Goal: Task Accomplishment & Management: Manage account settings

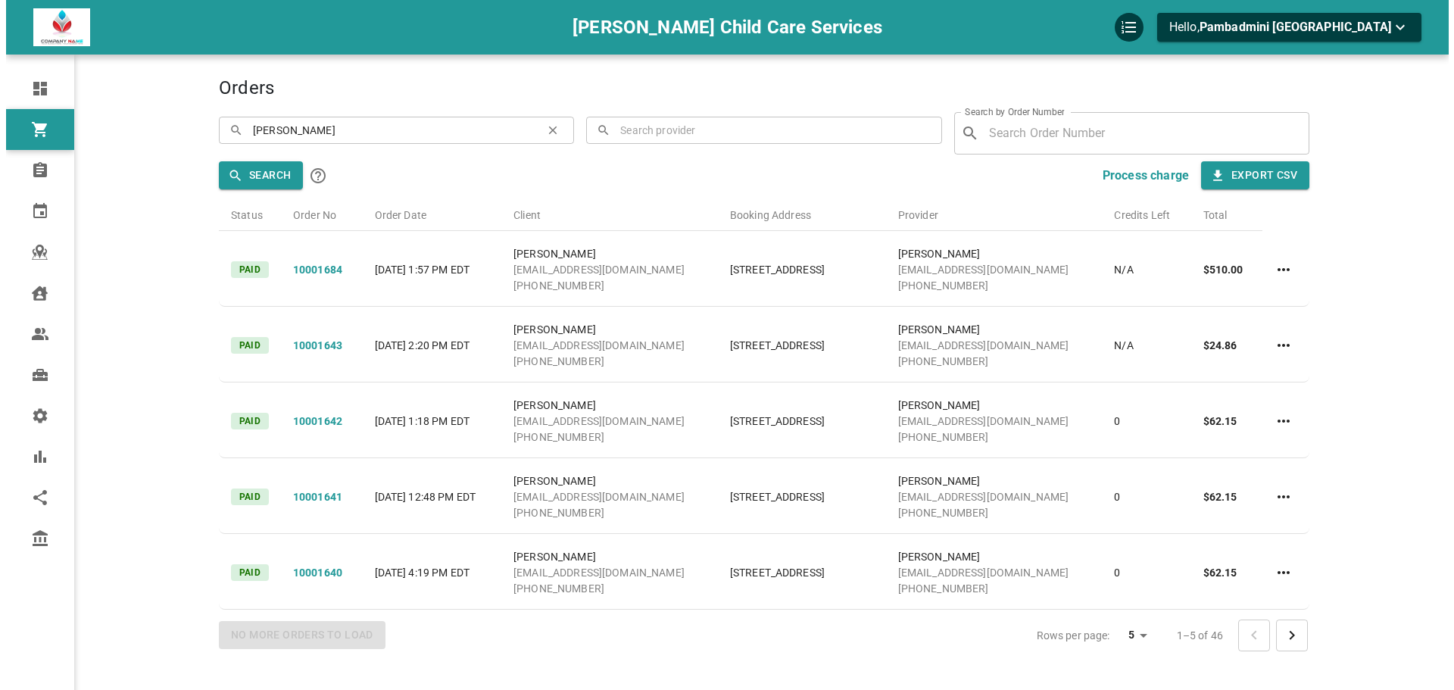
scroll to position [60, 0]
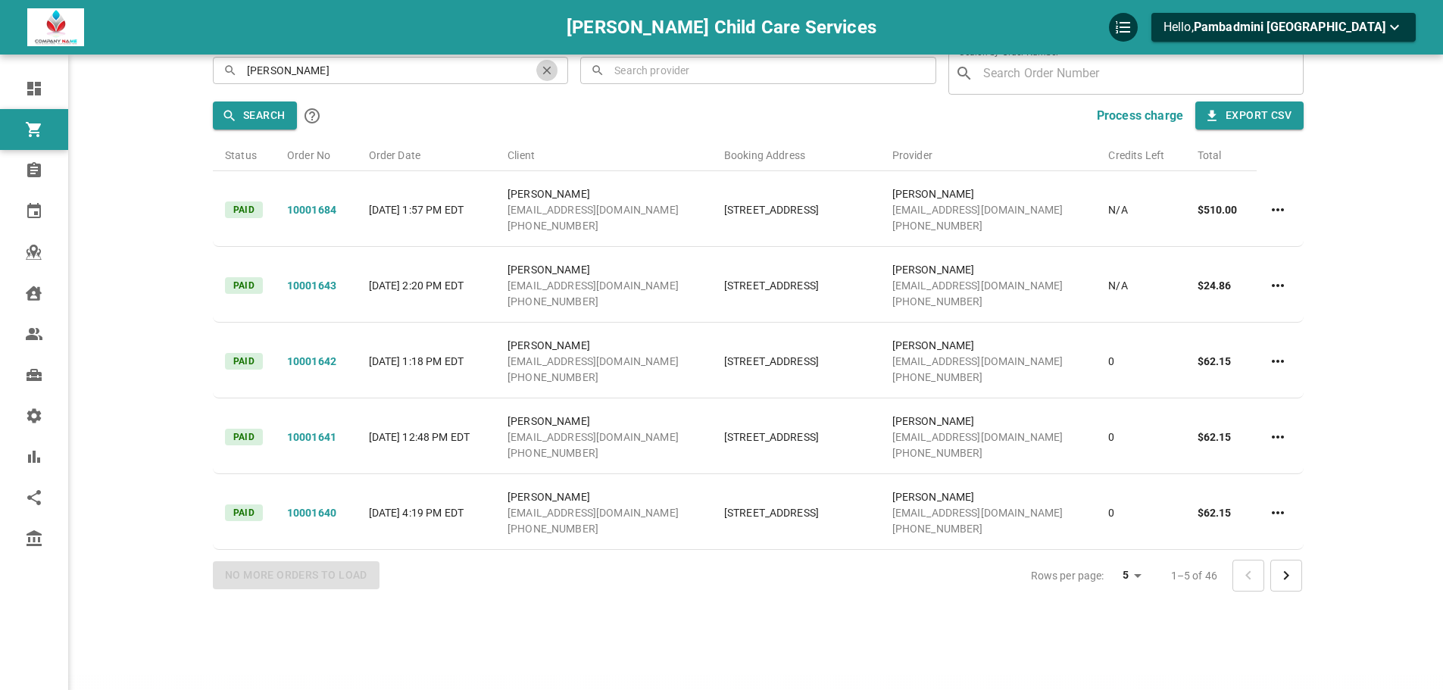
click at [539, 73] on button "clear" at bounding box center [546, 70] width 21 height 21
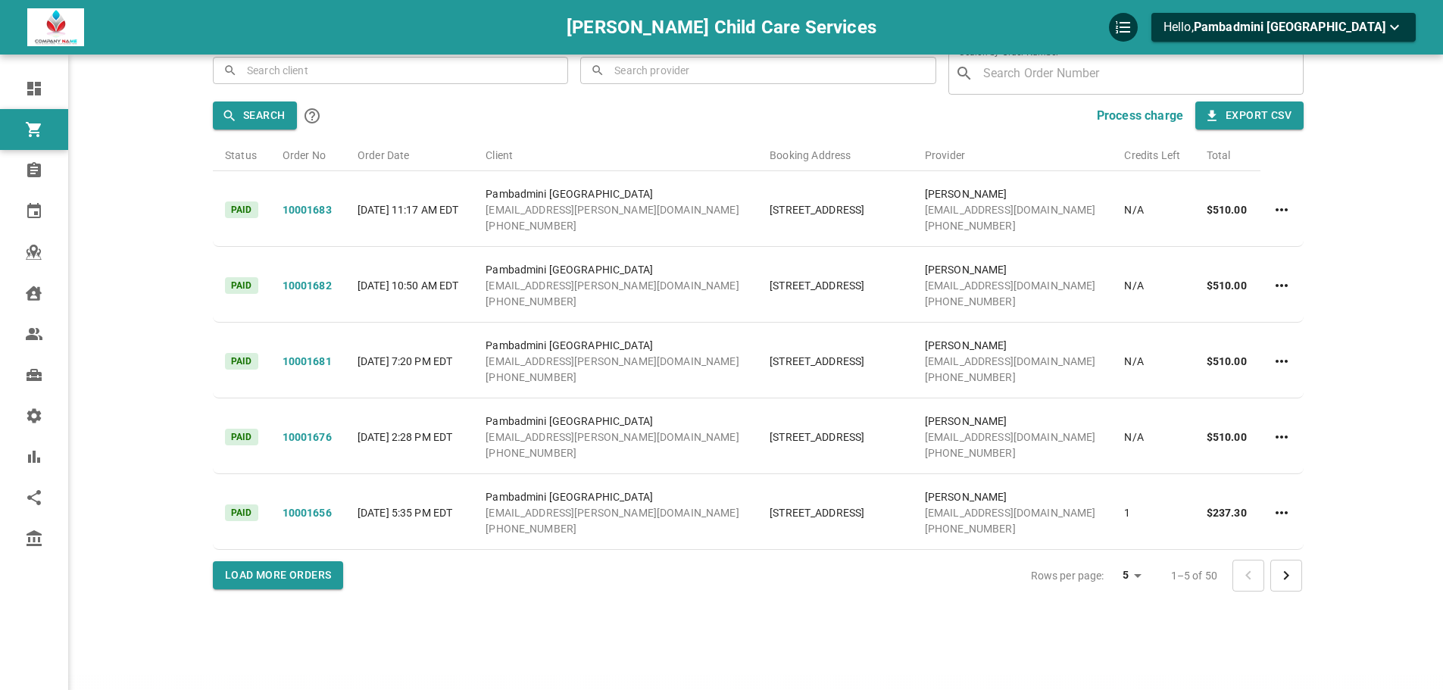
click at [148, 66] on div "[PERSON_NAME] Child Care Services Hello, Pambadmini [GEOGRAPHIC_DATA]" at bounding box center [157, 308] width 112 height 690
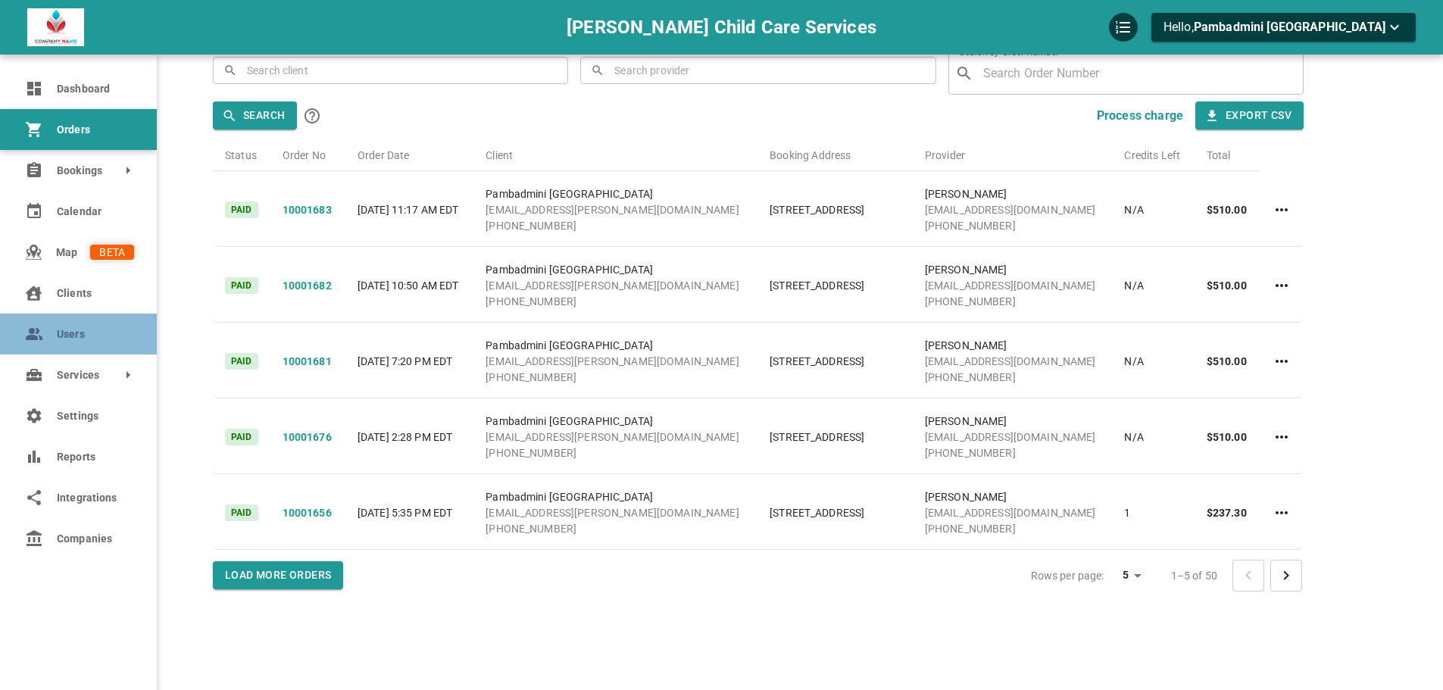
click at [85, 330] on span "Users" at bounding box center [95, 334] width 77 height 16
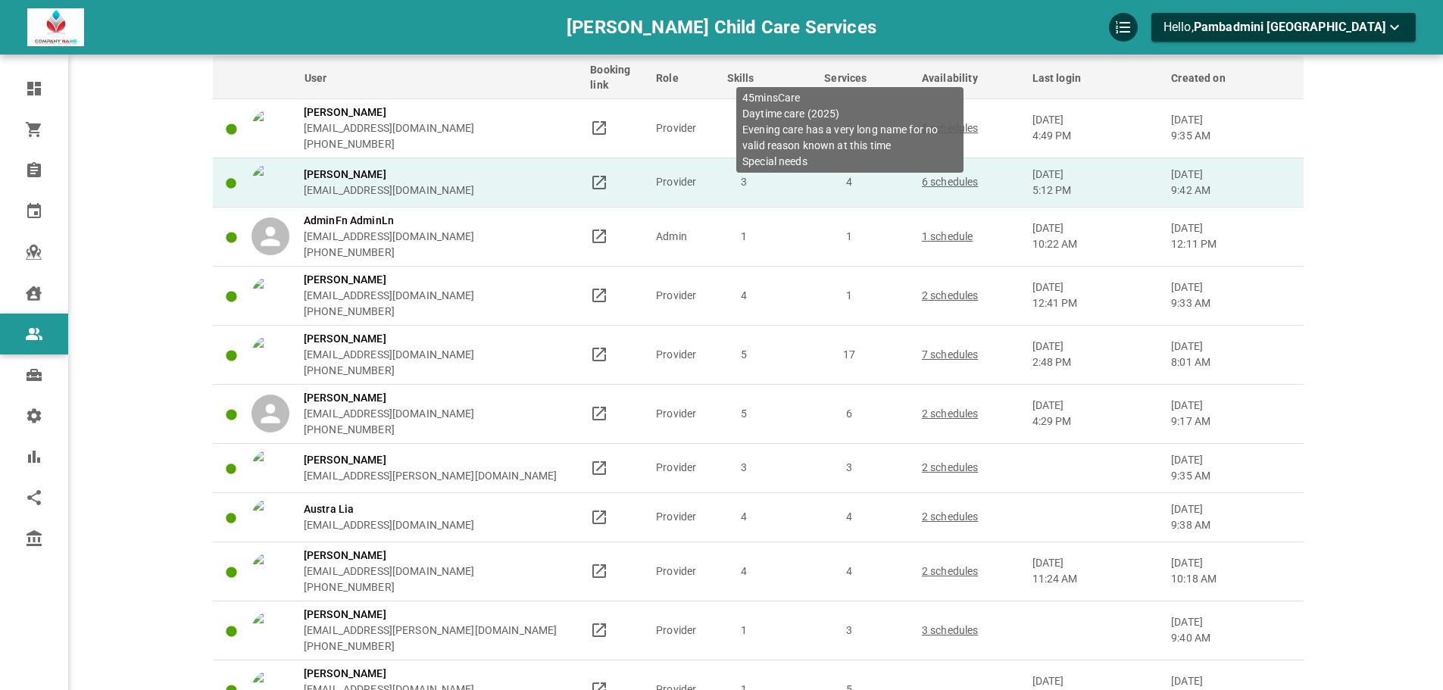
click at [885, 175] on p "4" at bounding box center [849, 182] width 84 height 16
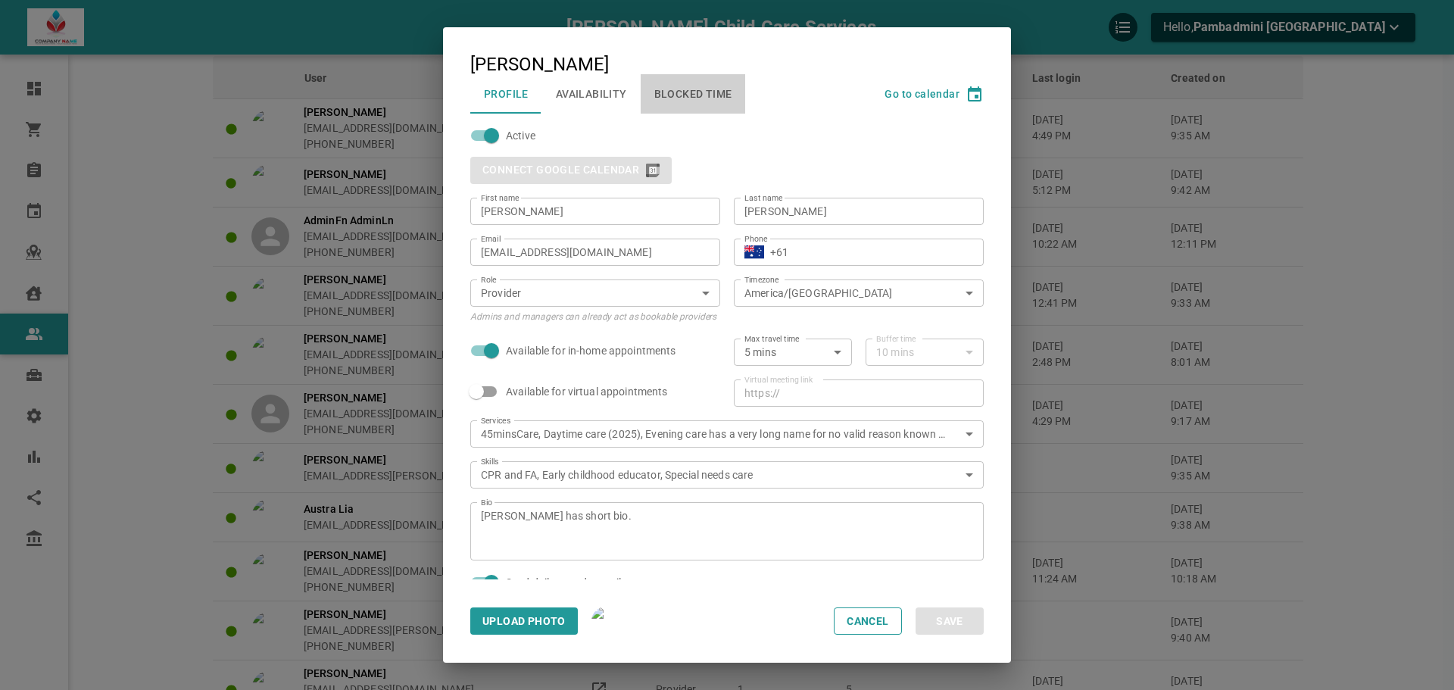
click at [666, 107] on button "Blocked Time" at bounding box center [693, 93] width 105 height 39
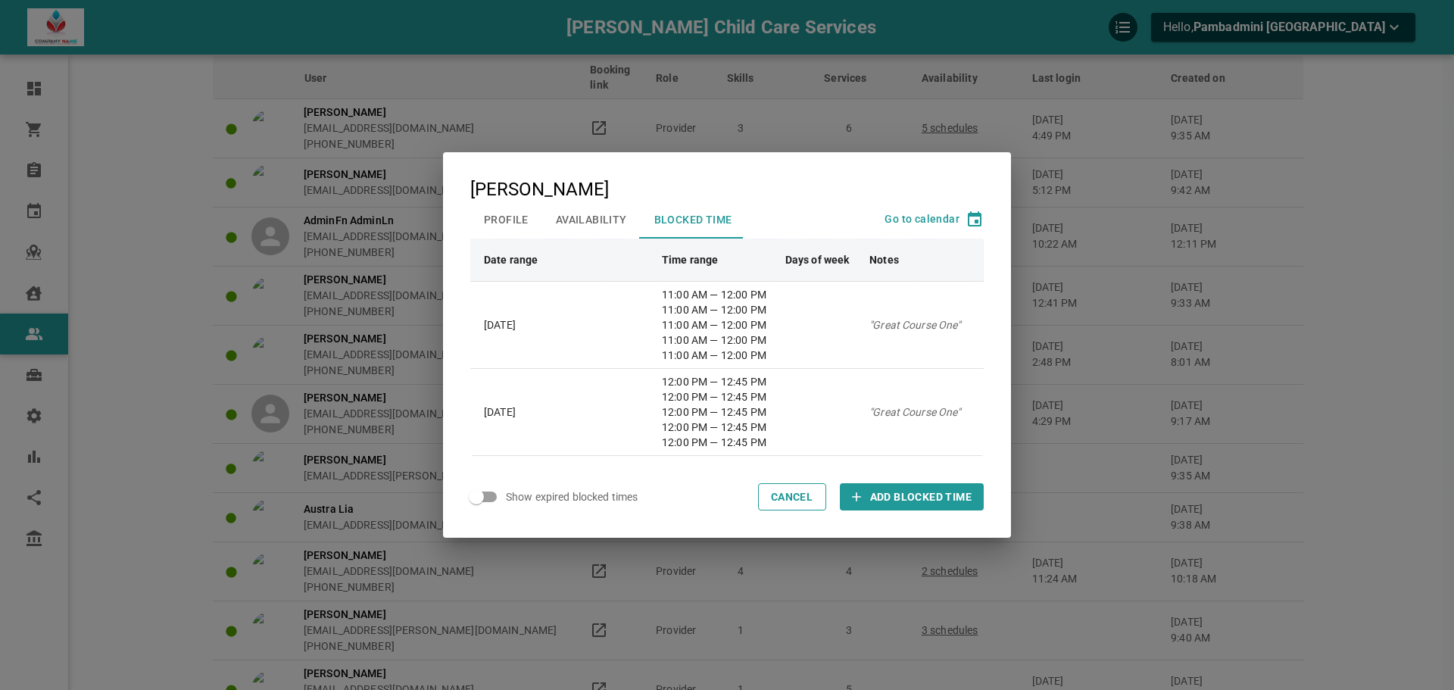
click at [891, 489] on span "Add Blocked Time" at bounding box center [920, 496] width 101 height 15
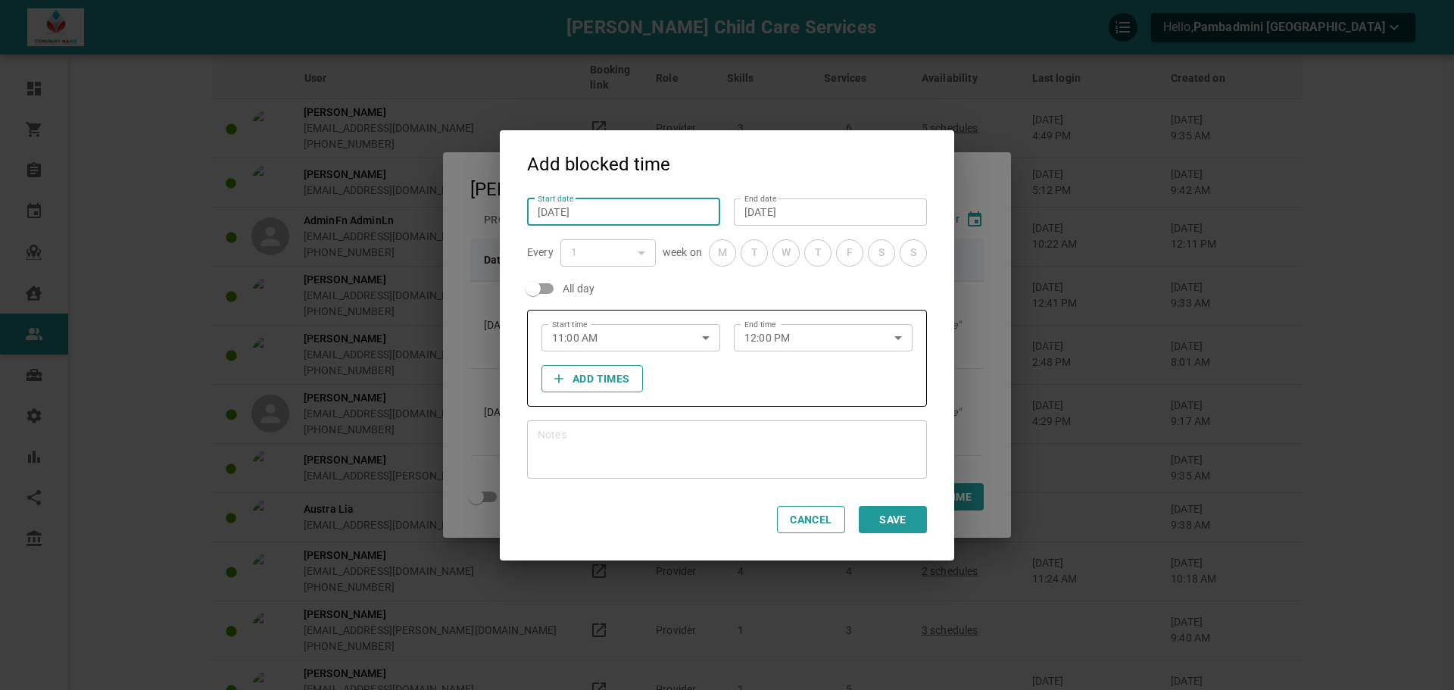
click at [595, 211] on input "[DATE]" at bounding box center [624, 211] width 172 height 15
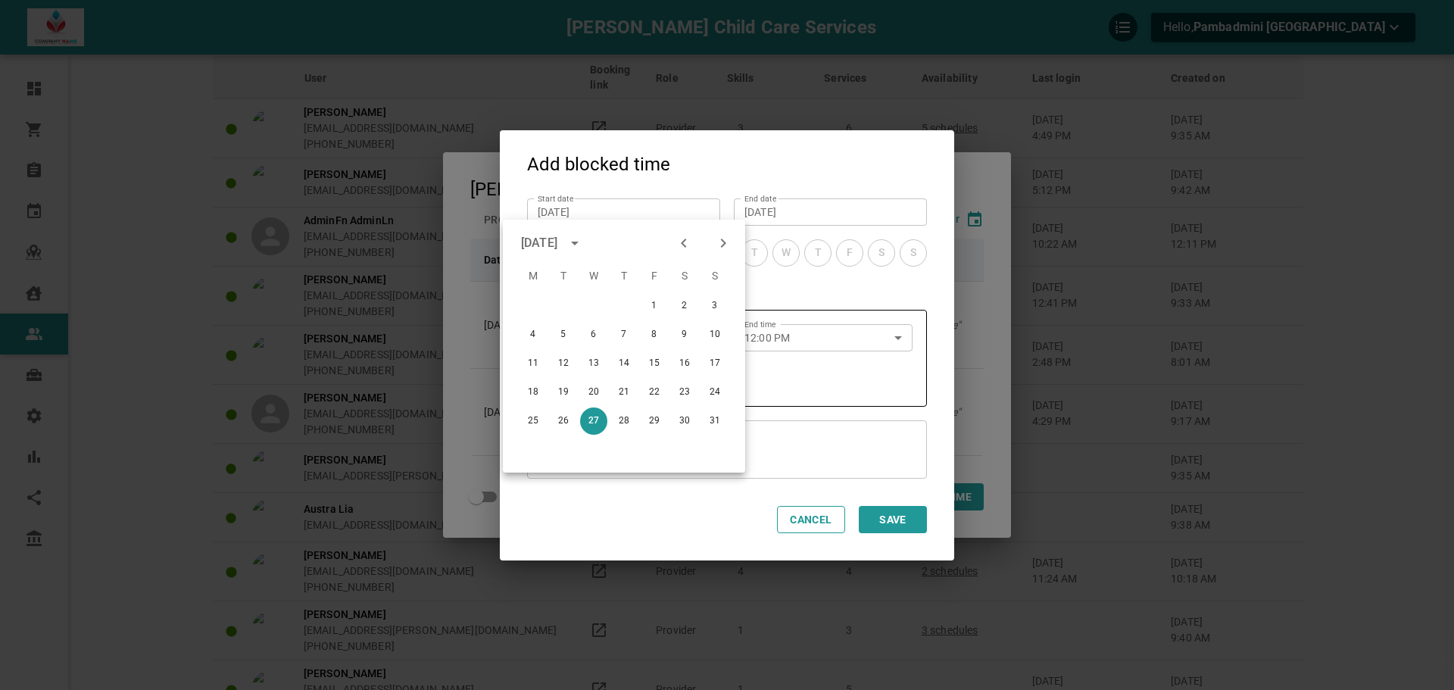
click at [726, 245] on icon "Next month" at bounding box center [723, 243] width 18 height 18
click at [593, 301] on button "1" at bounding box center [593, 305] width 27 height 27
type input "[DATE]"
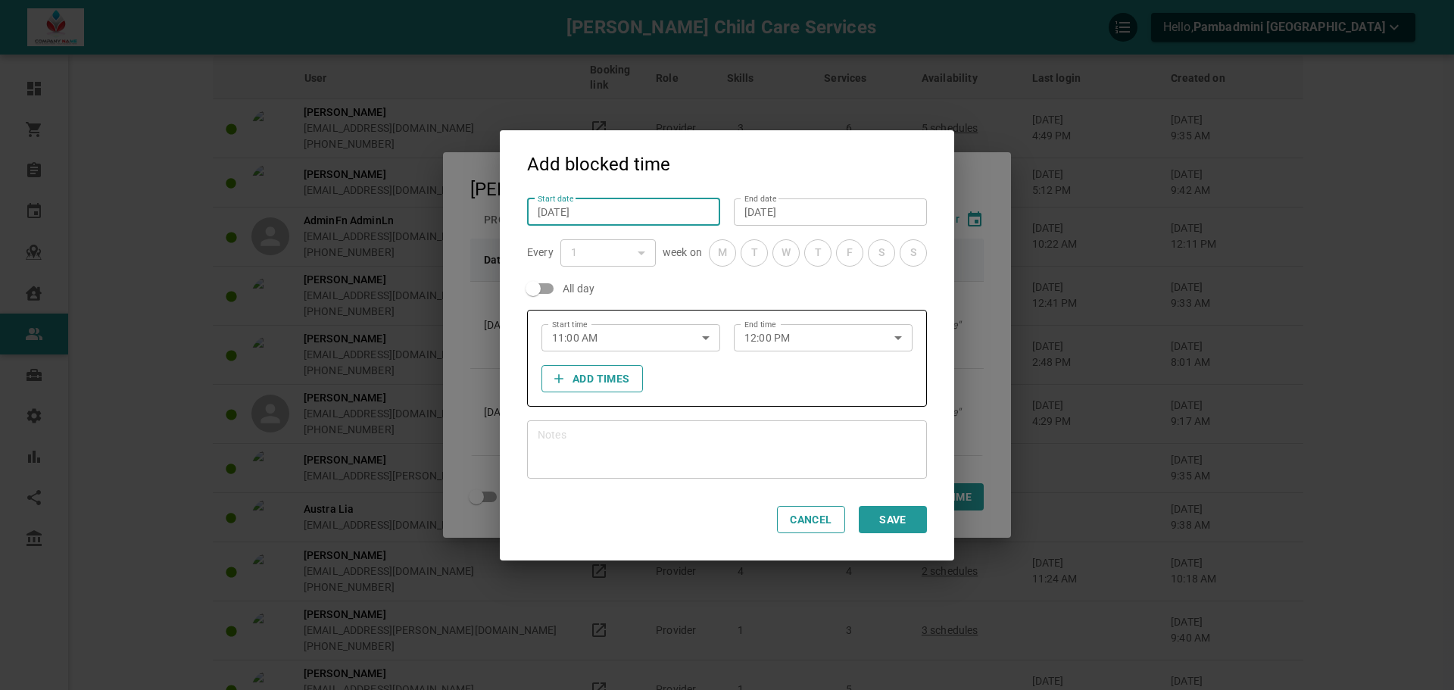
click at [839, 215] on input "[DATE]" at bounding box center [831, 211] width 172 height 15
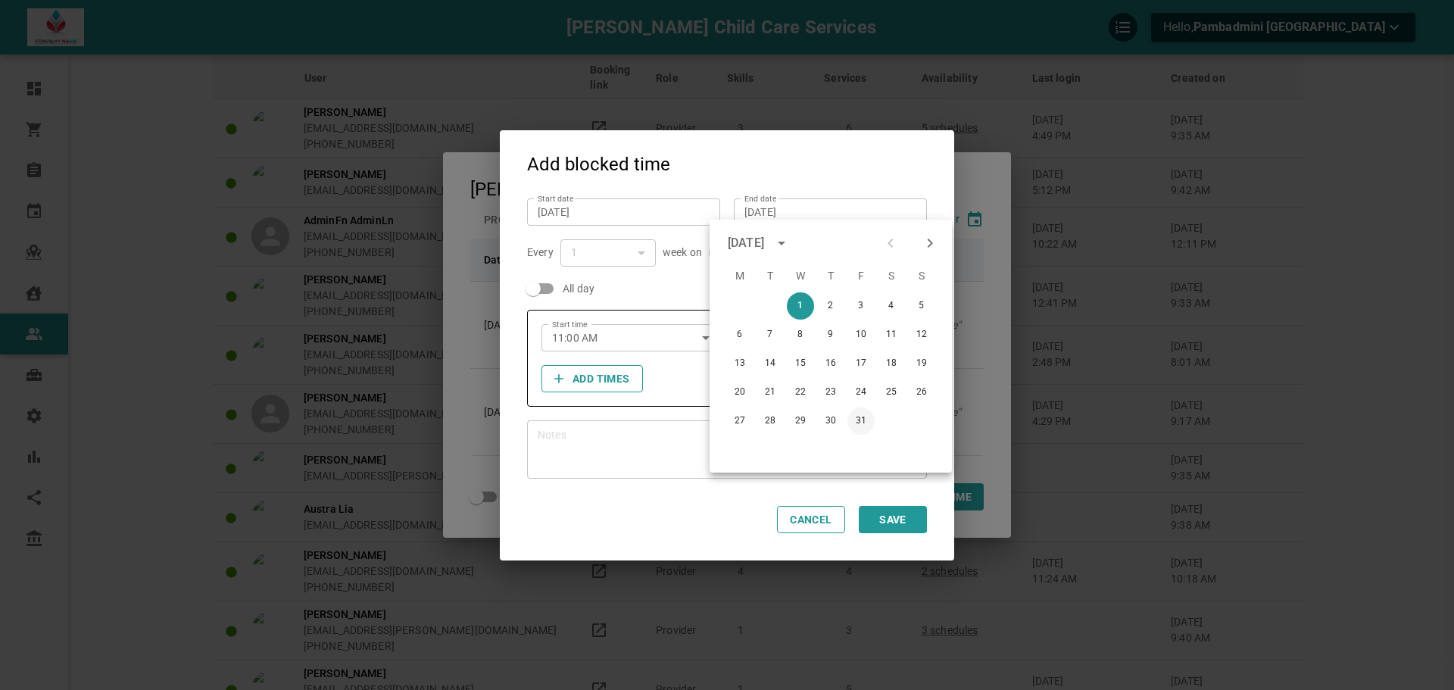
click at [857, 419] on button "31" at bounding box center [861, 420] width 27 height 27
type input "[DATE]"
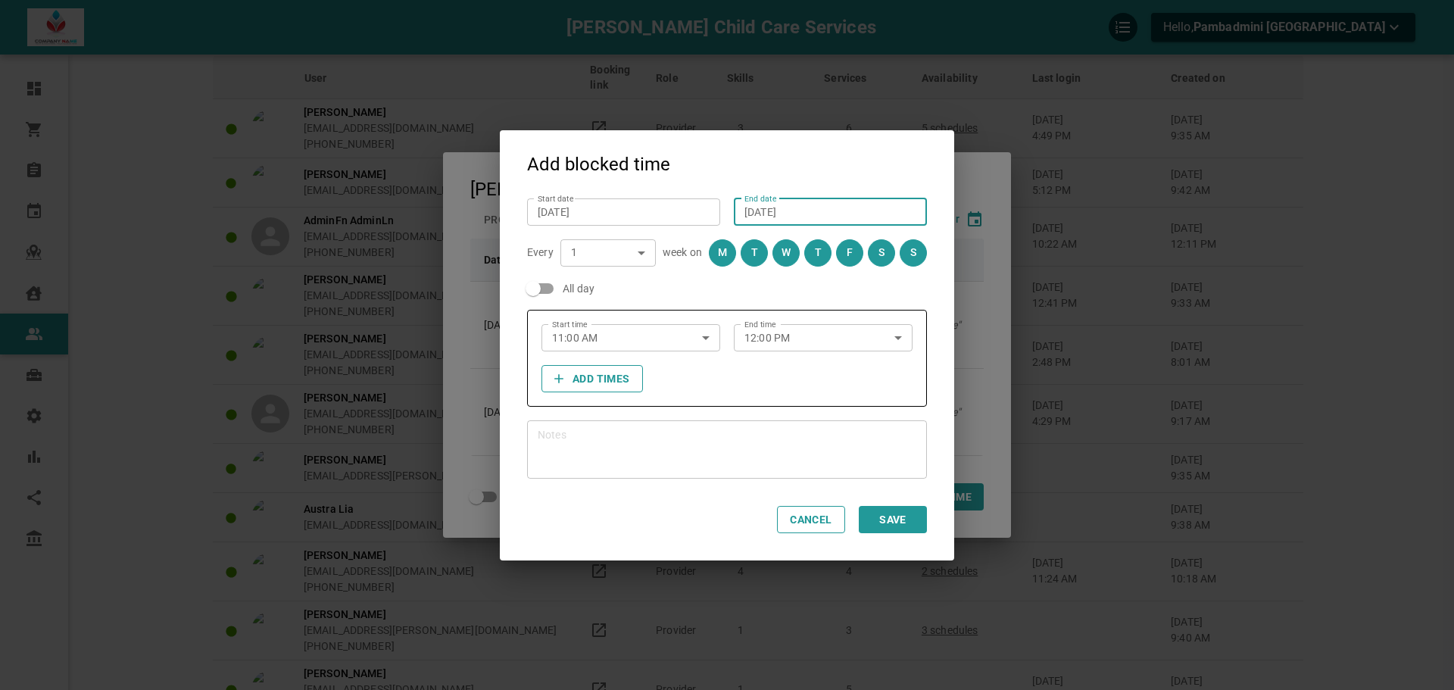
click at [907, 257] on button "S" at bounding box center [913, 252] width 27 height 27
click at [869, 256] on button "S" at bounding box center [881, 252] width 27 height 27
click at [733, 250] on button "M" at bounding box center [722, 252] width 27 height 27
click at [844, 253] on button "F" at bounding box center [849, 252] width 27 height 27
click at [711, 337] on icon "button" at bounding box center [706, 338] width 18 height 18
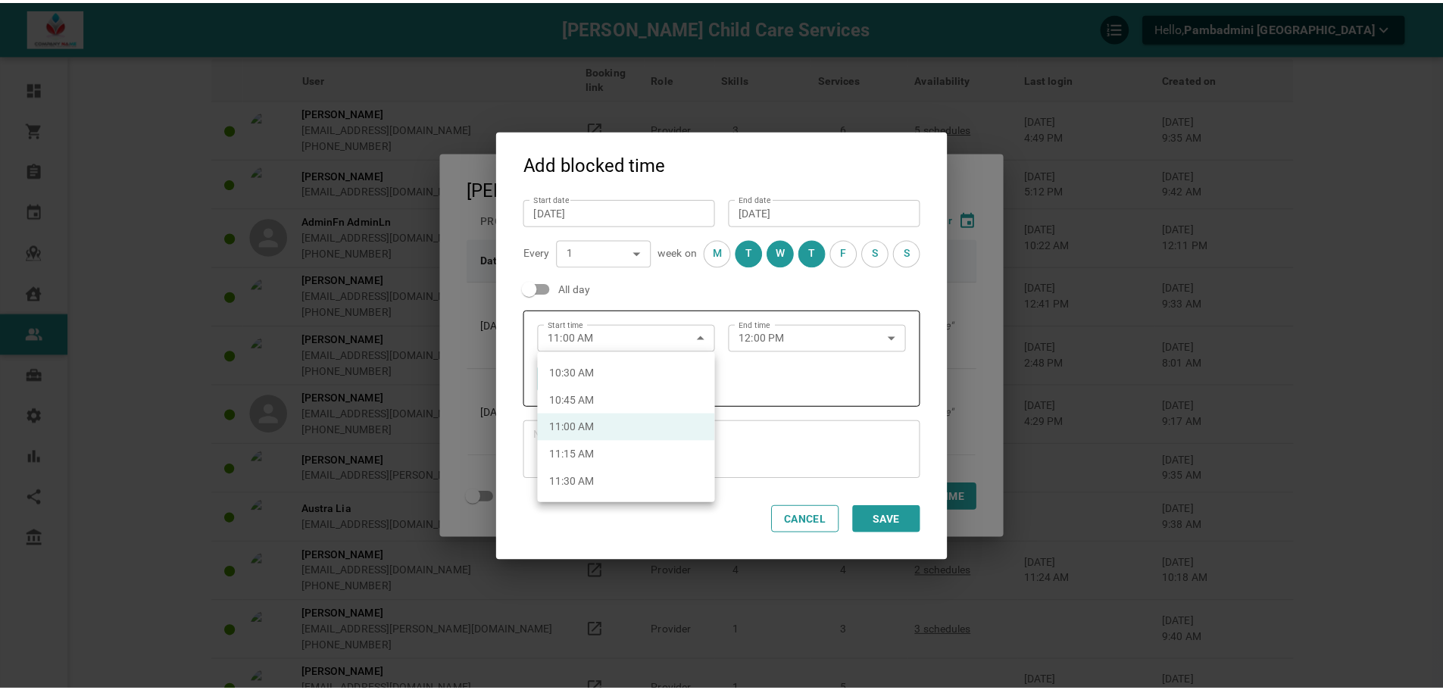
scroll to position [1068, 0]
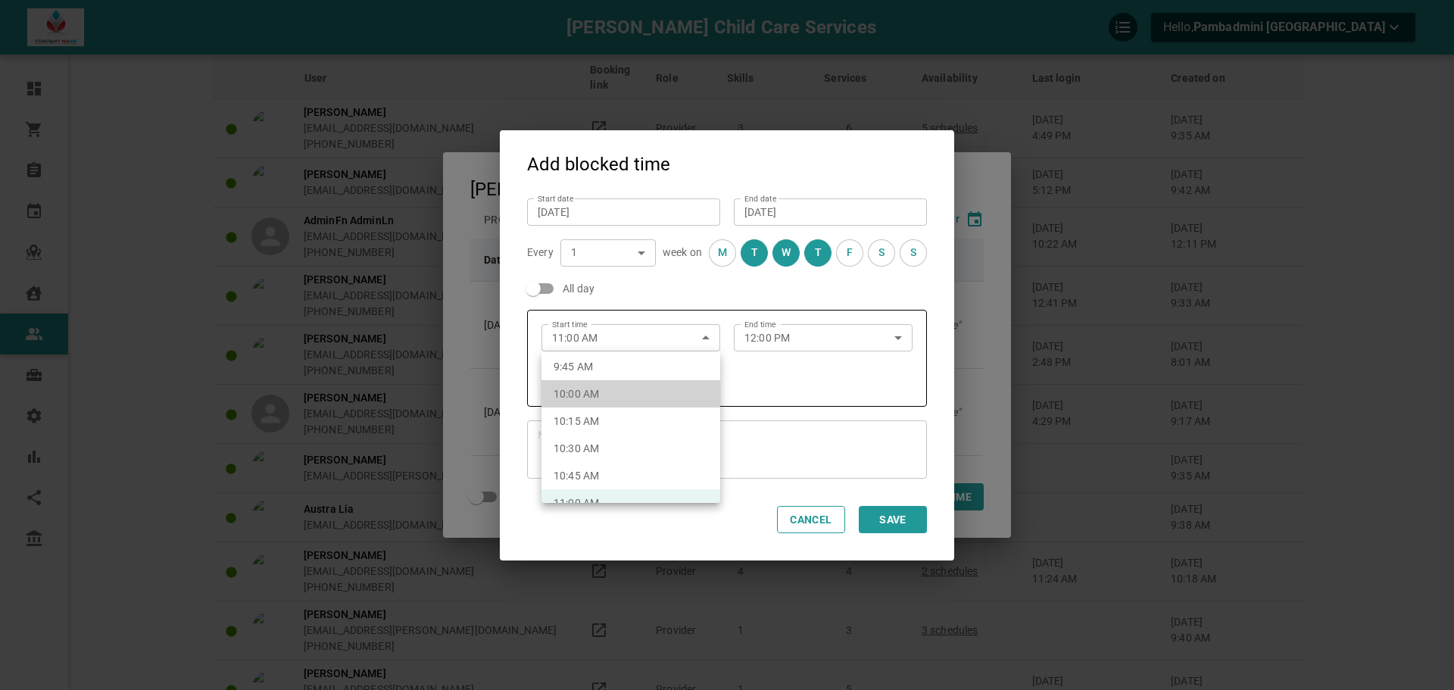
click at [653, 387] on li "10:00 AM" at bounding box center [631, 393] width 179 height 27
type input "10:00 AM"
click at [898, 520] on button "Save" at bounding box center [893, 519] width 68 height 27
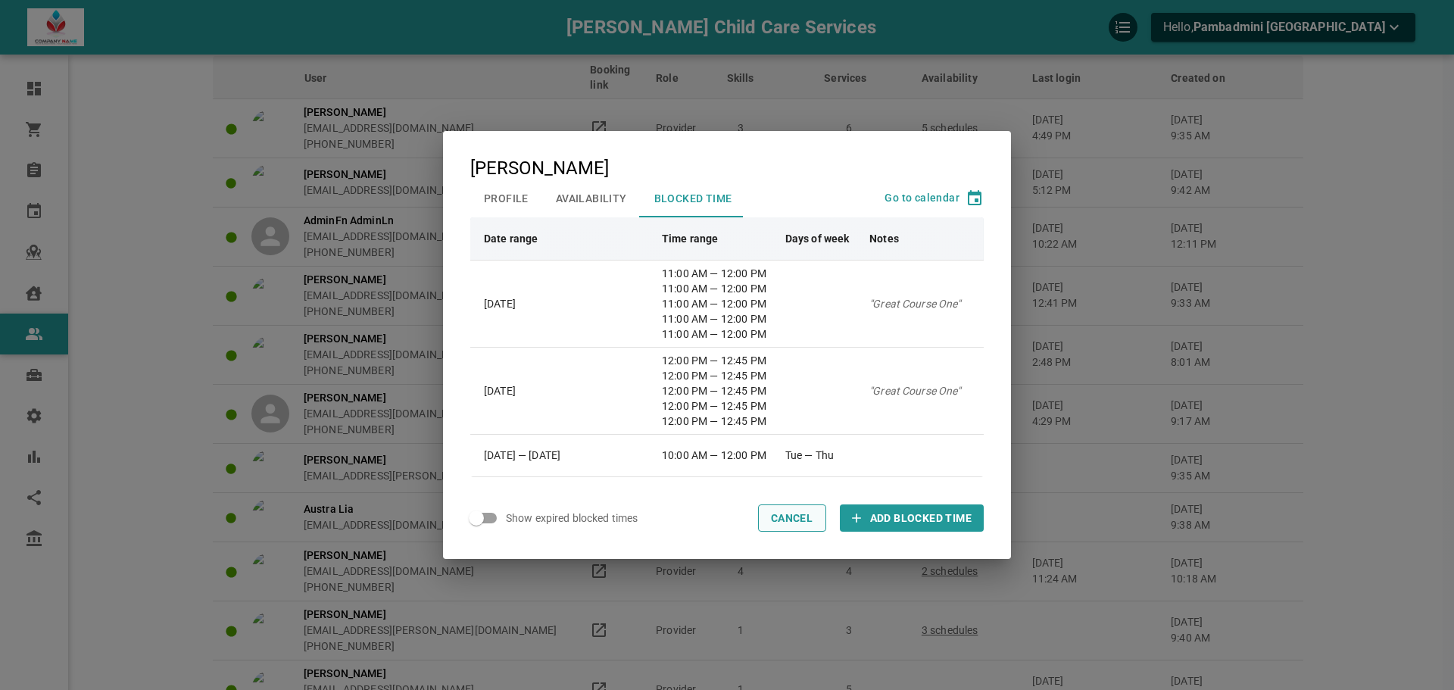
click at [800, 510] on button "Cancel" at bounding box center [792, 517] width 68 height 27
